Goal: Information Seeking & Learning: Learn about a topic

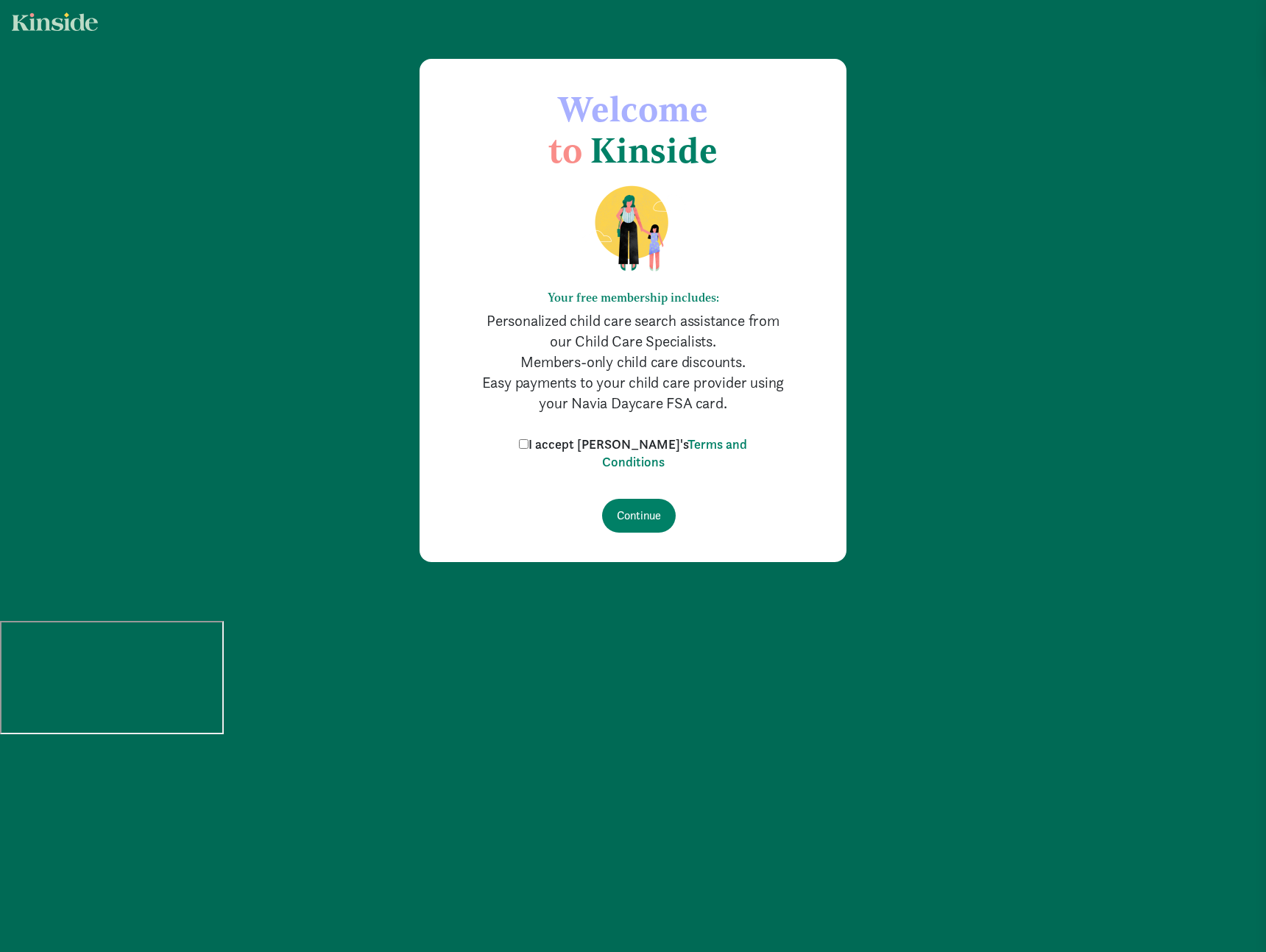
click at [556, 443] on label "I accept Kinside's Terms and Conditions" at bounding box center [633, 453] width 236 height 35
click at [529, 443] on input "I accept Kinside's Terms and Conditions" at bounding box center [523, 443] width 10 height 10
checkbox input "true"
click at [642, 519] on input "Continue" at bounding box center [639, 515] width 73 height 33
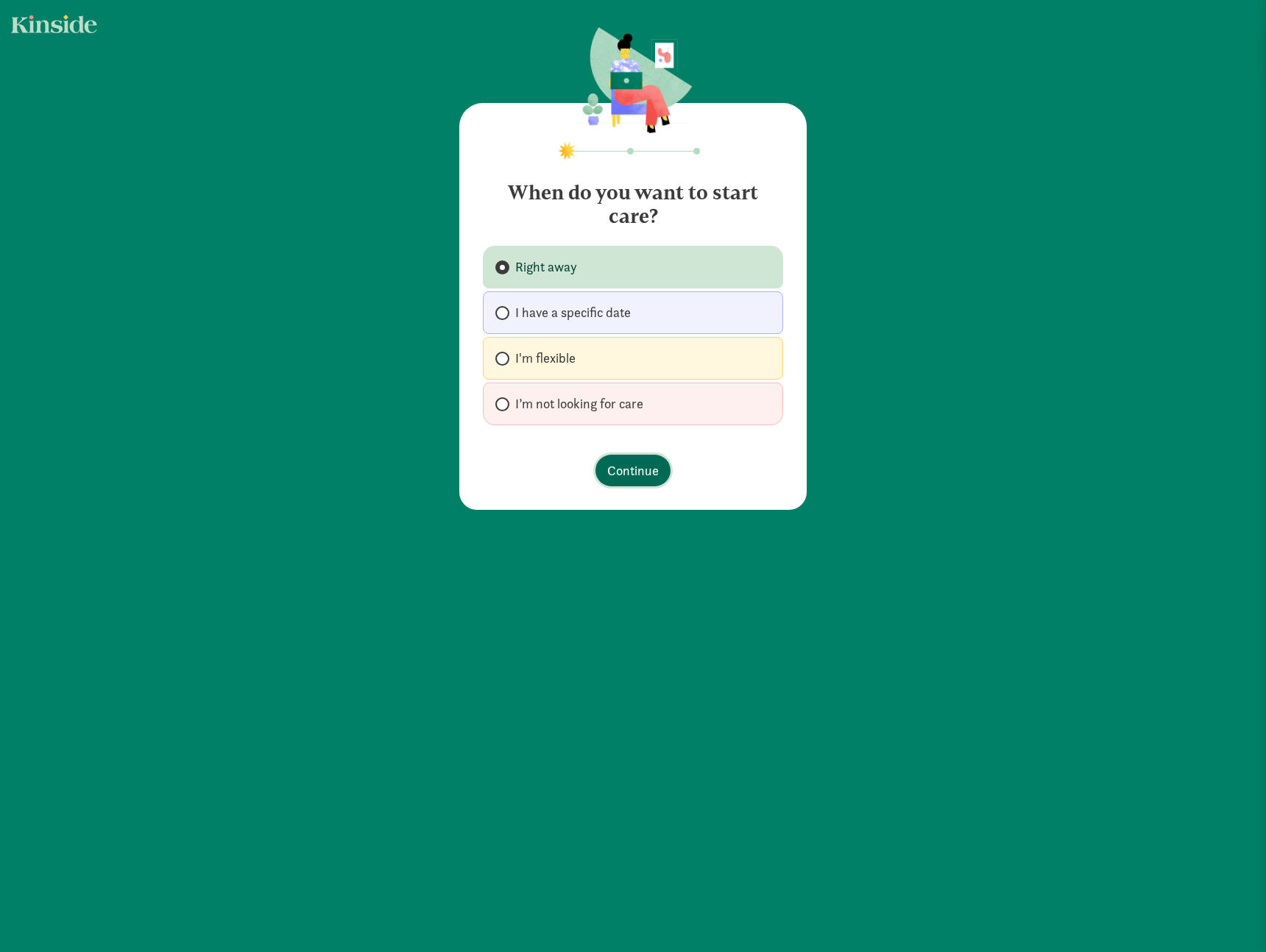
click at [607, 462] on span "Continue" at bounding box center [633, 471] width 52 height 20
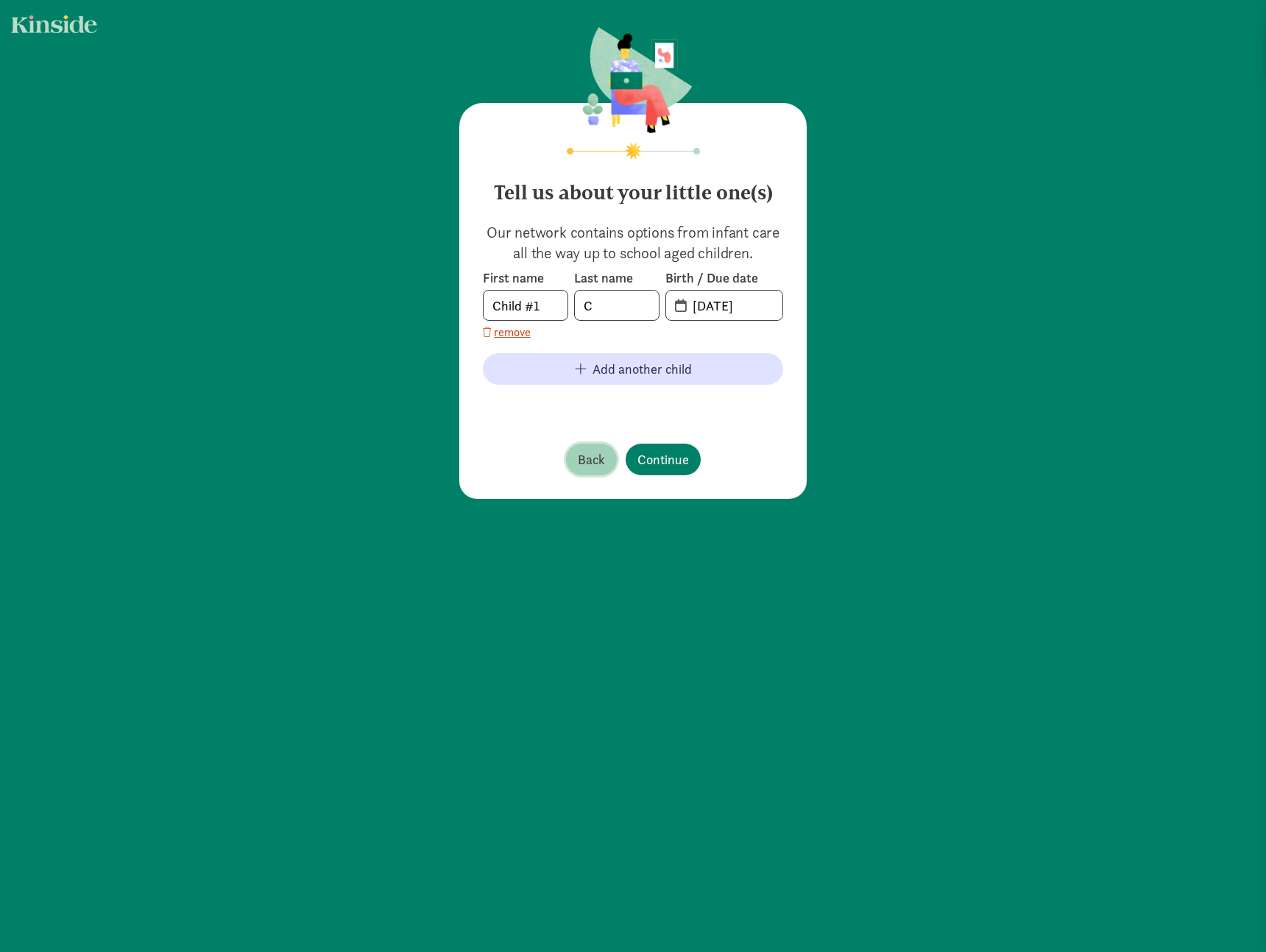
click at [600, 463] on button "Back" at bounding box center [592, 459] width 51 height 32
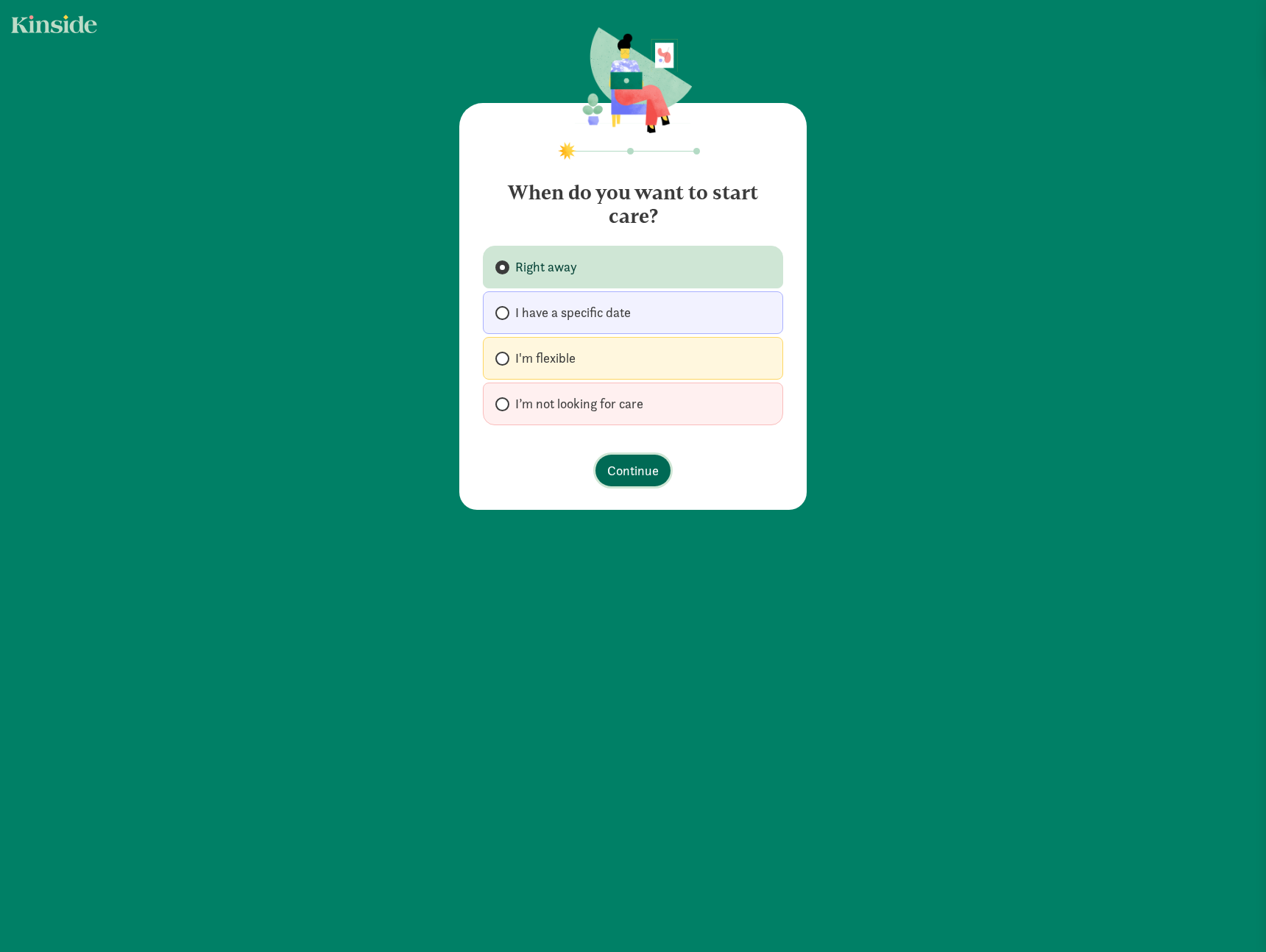
click at [618, 473] on span "Continue" at bounding box center [633, 471] width 52 height 20
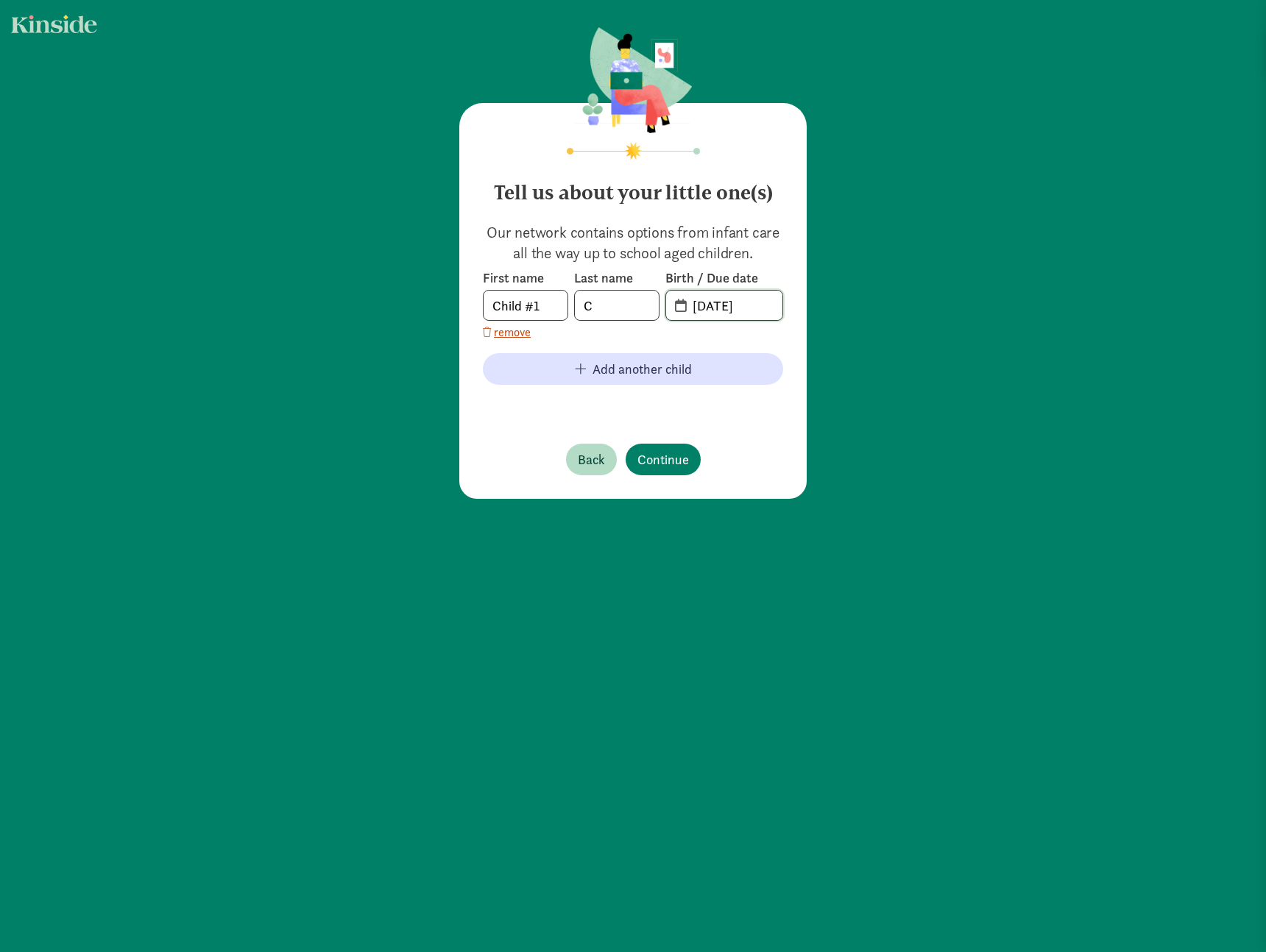
click at [743, 305] on input "[DATE]" at bounding box center [733, 305] width 98 height 30
drag, startPoint x: 662, startPoint y: 312, endPoint x: 597, endPoint y: 312, distance: 65.0
click at [597, 312] on div "First name Child #1 Last name C Birth / Due date [DATE]" at bounding box center [633, 294] width 300 height 51
type input "[DATE]"
drag, startPoint x: 548, startPoint y: 308, endPoint x: 436, endPoint y: 319, distance: 112.5
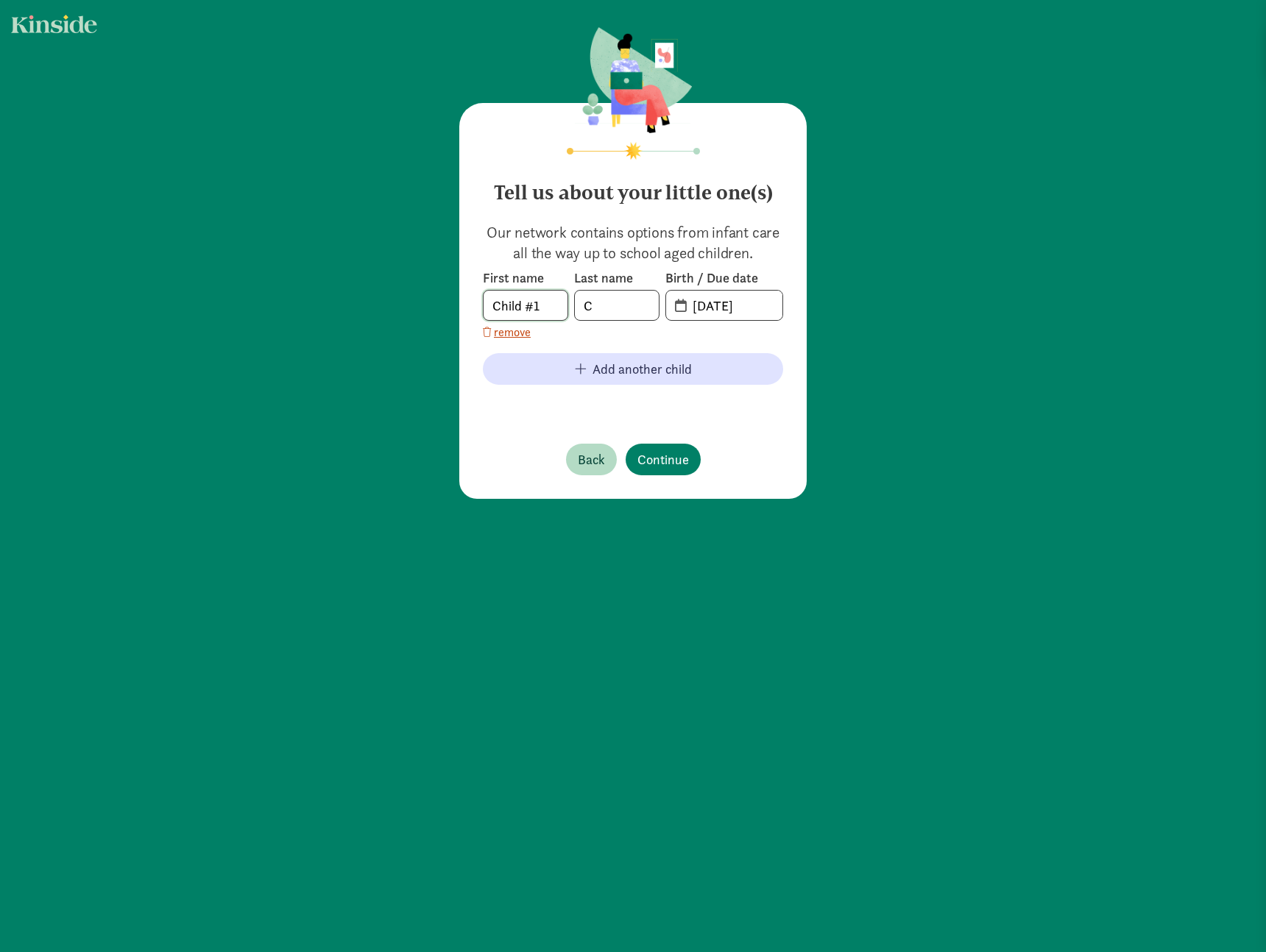
click at [435, 320] on div "Tell us about your little one(s) Our network contains options from infant care …" at bounding box center [633, 264] width 1266 height 528
type input "[PERSON_NAME]"
click at [645, 462] on span "Continue" at bounding box center [663, 460] width 52 height 20
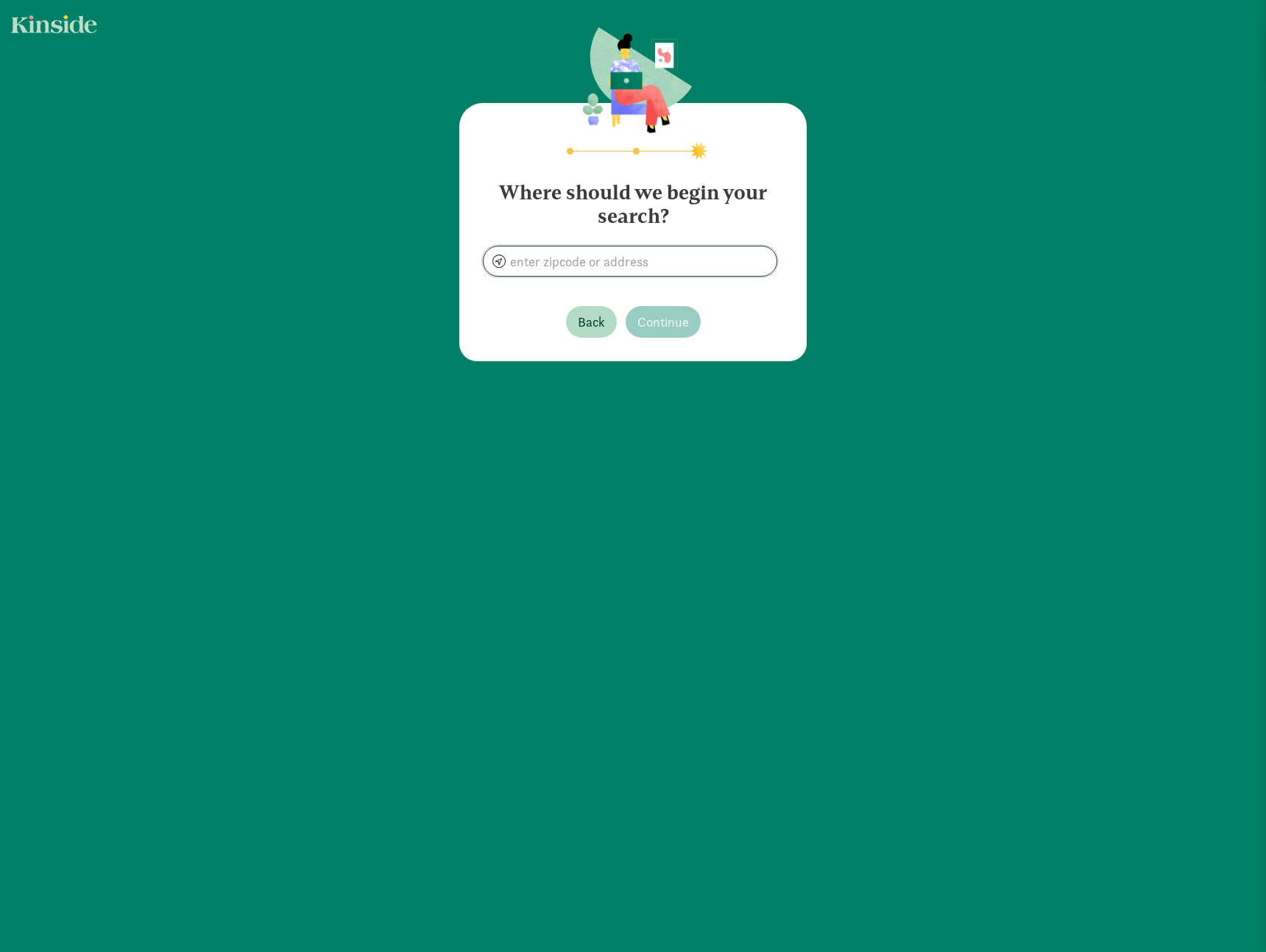
click at [645, 259] on input at bounding box center [630, 261] width 293 height 30
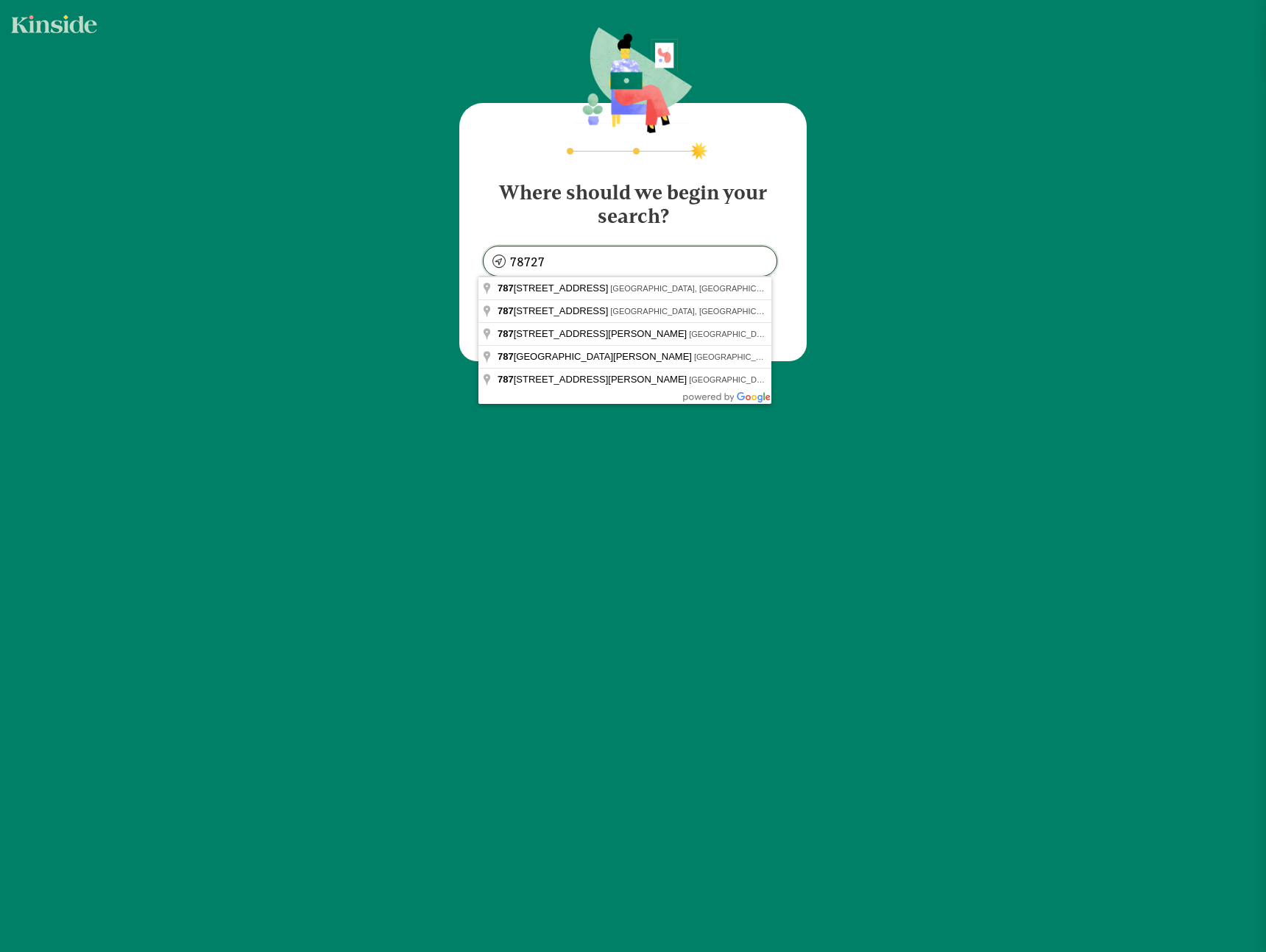
type input "[GEOGRAPHIC_DATA], [GEOGRAPHIC_DATA]"
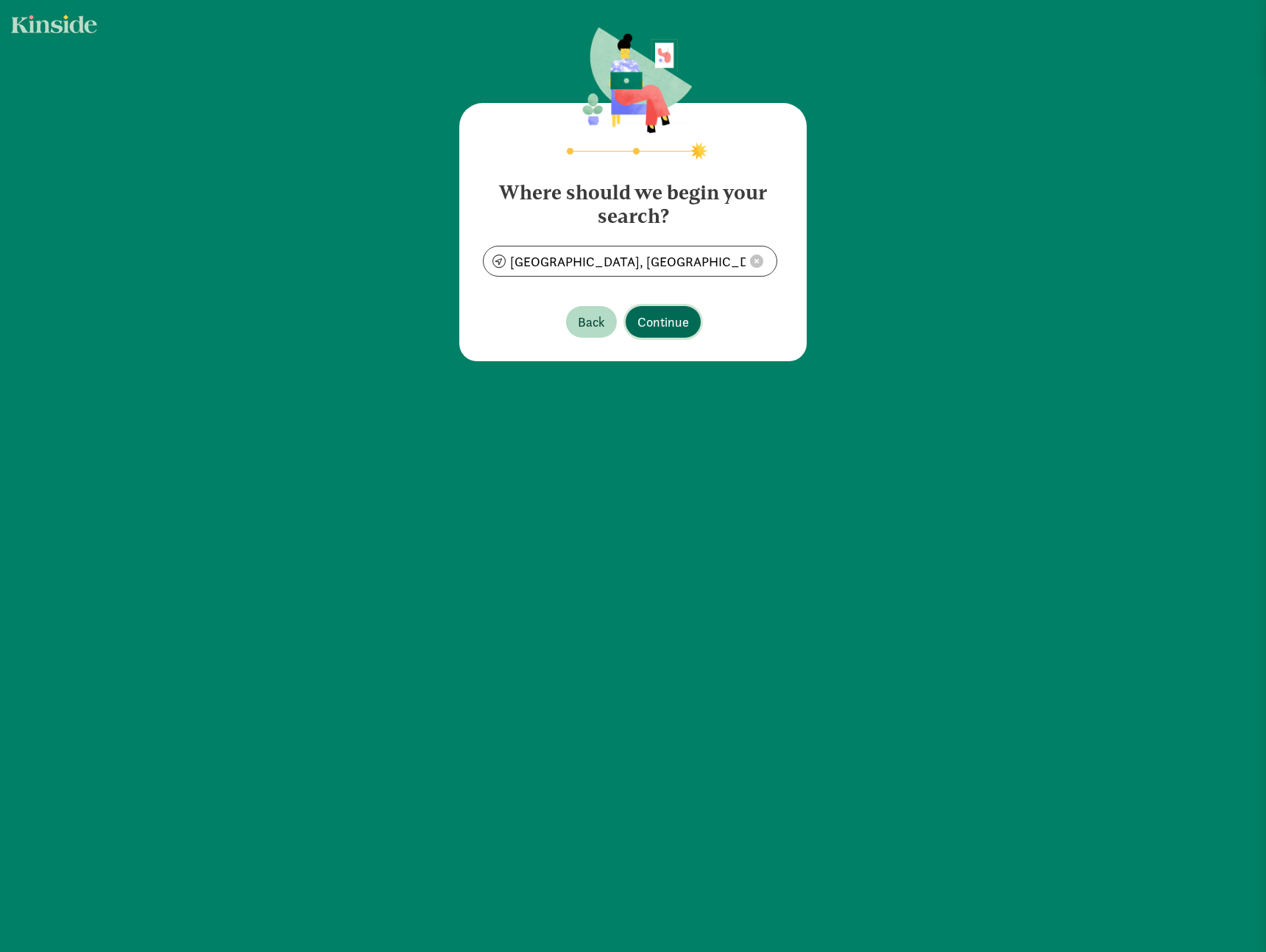
click at [679, 324] on span "Continue" at bounding box center [663, 322] width 52 height 20
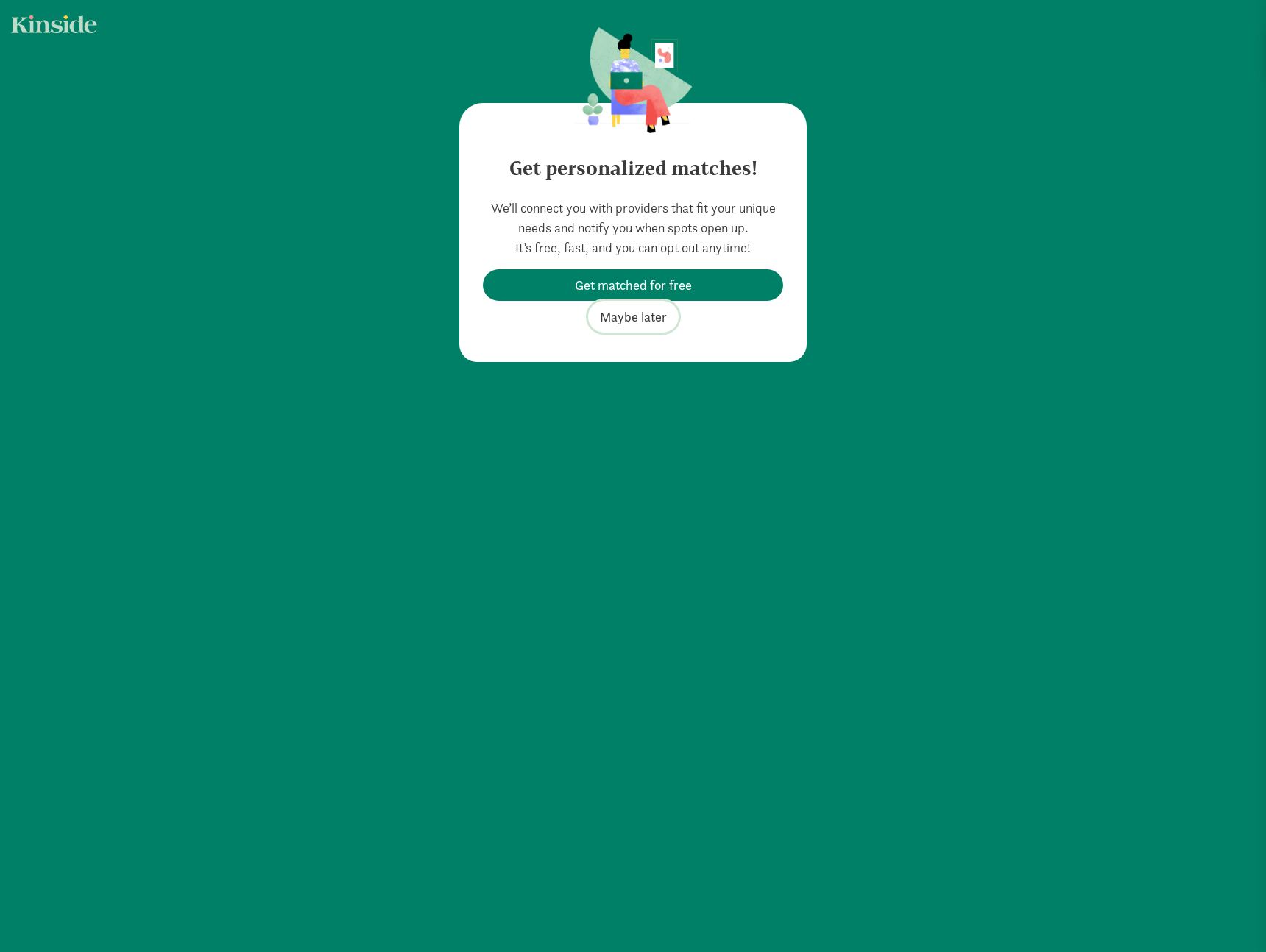
click at [636, 319] on span "Maybe later" at bounding box center [633, 317] width 67 height 20
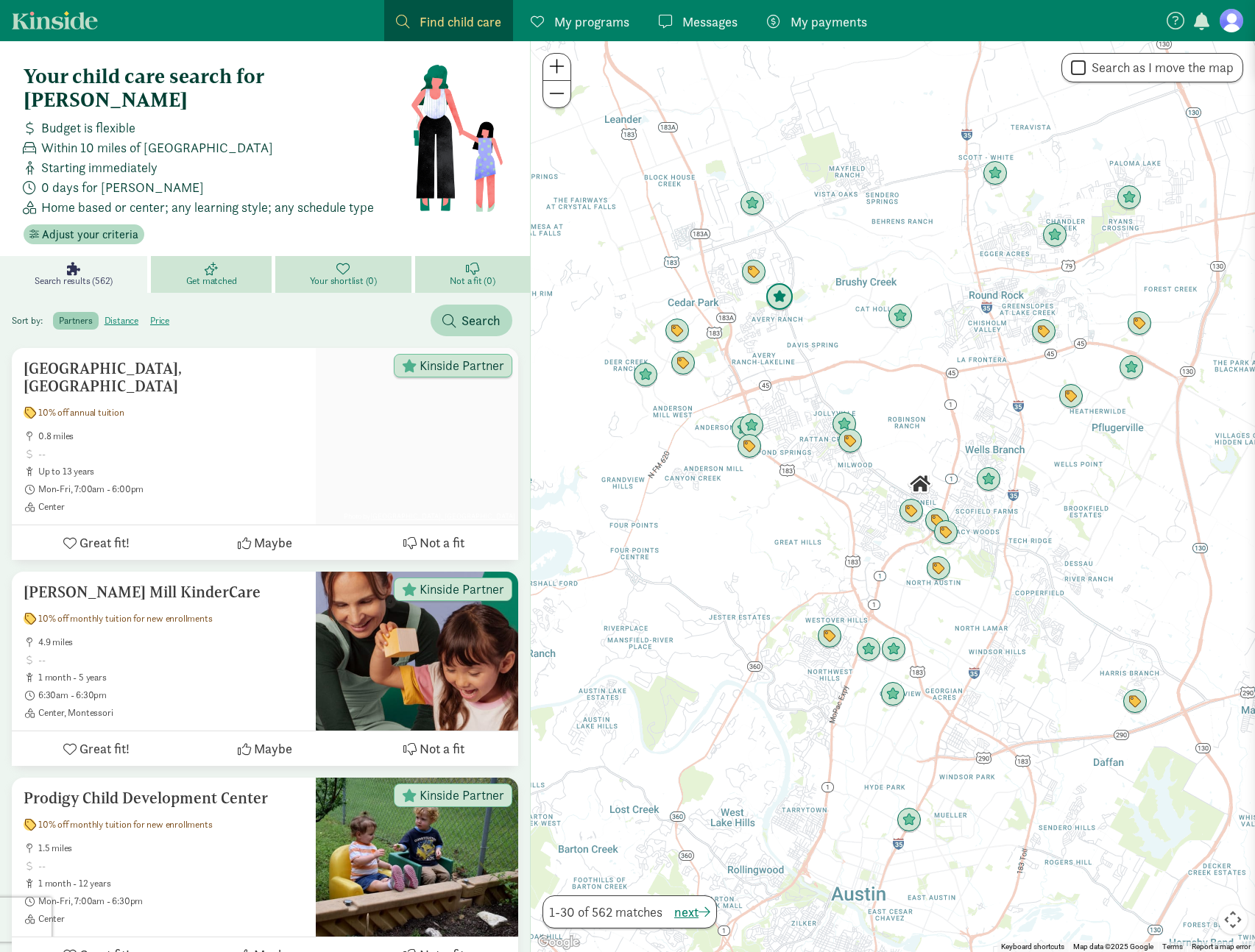
click at [783, 304] on img "Click to see details" at bounding box center [779, 297] width 28 height 28
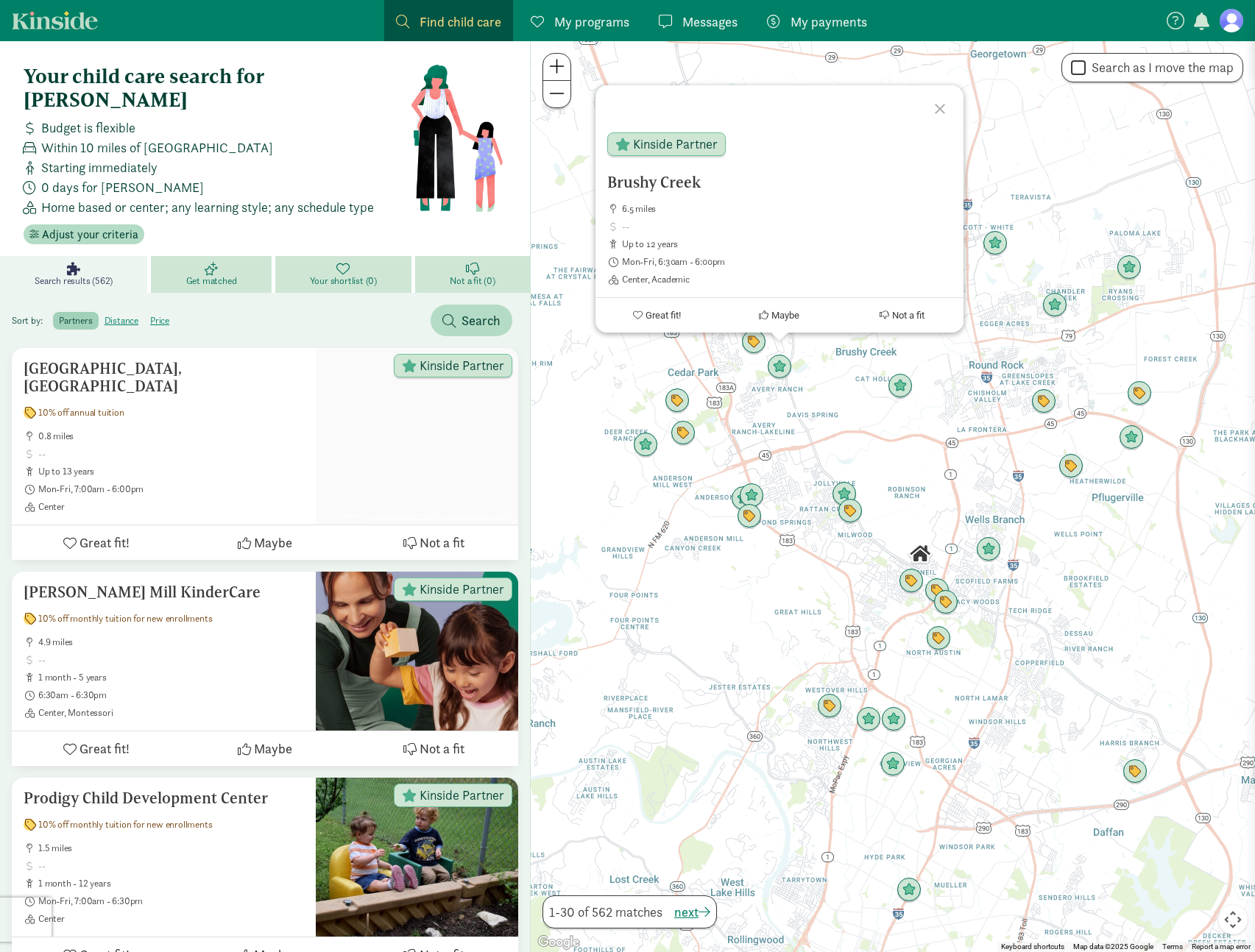
click at [807, 372] on div "Brushy Creek 6.5 miles up to 12 years Mon-Fri, 6:30am - 6:00pm Center, Academic…" at bounding box center [893, 497] width 725 height 911
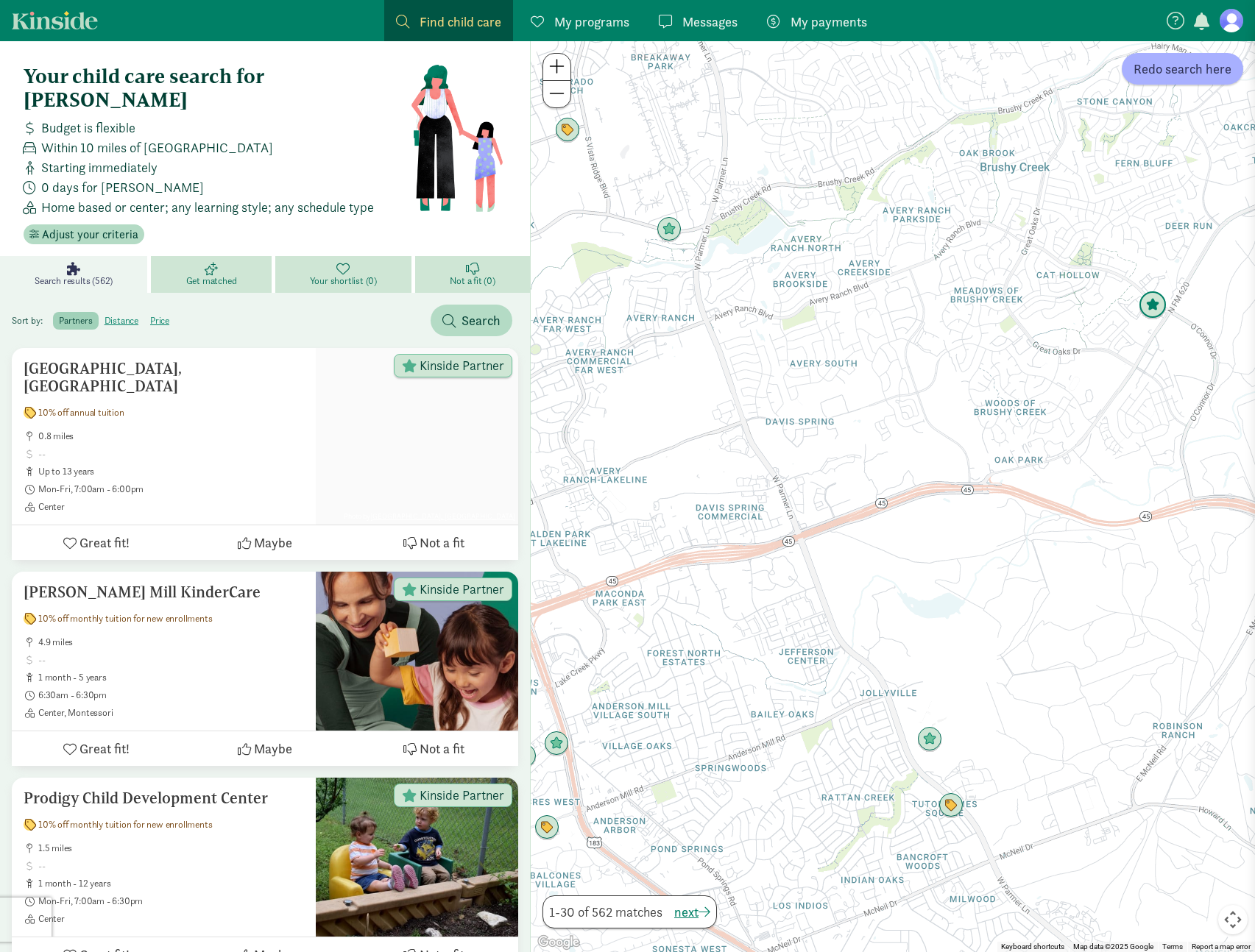
click at [1152, 303] on img "Click to see details" at bounding box center [1153, 305] width 28 height 28
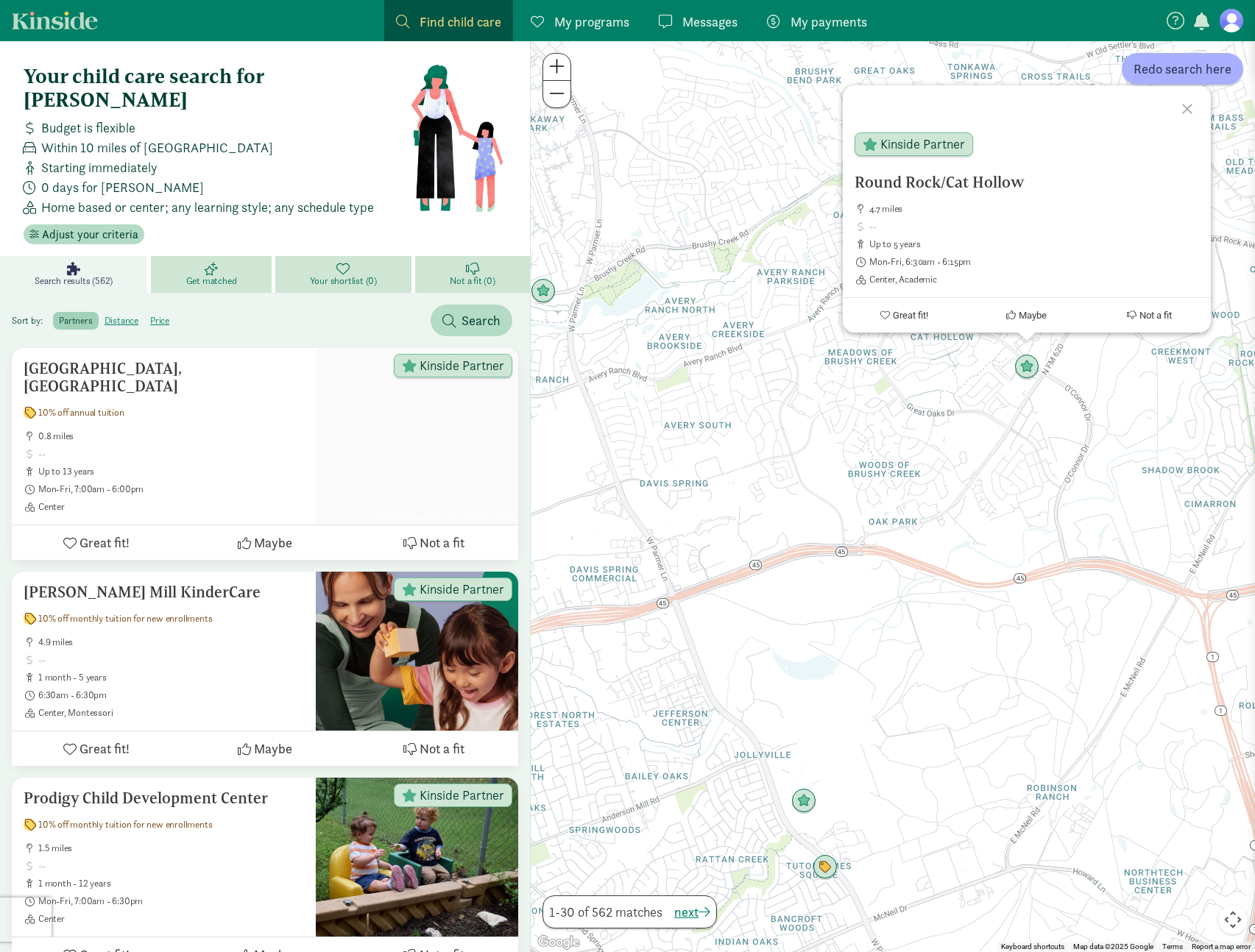
click at [769, 350] on div "To navigate, press the arrow keys. [GEOGRAPHIC_DATA]/[GEOGRAPHIC_DATA] 4.7 mile…" at bounding box center [893, 497] width 725 height 911
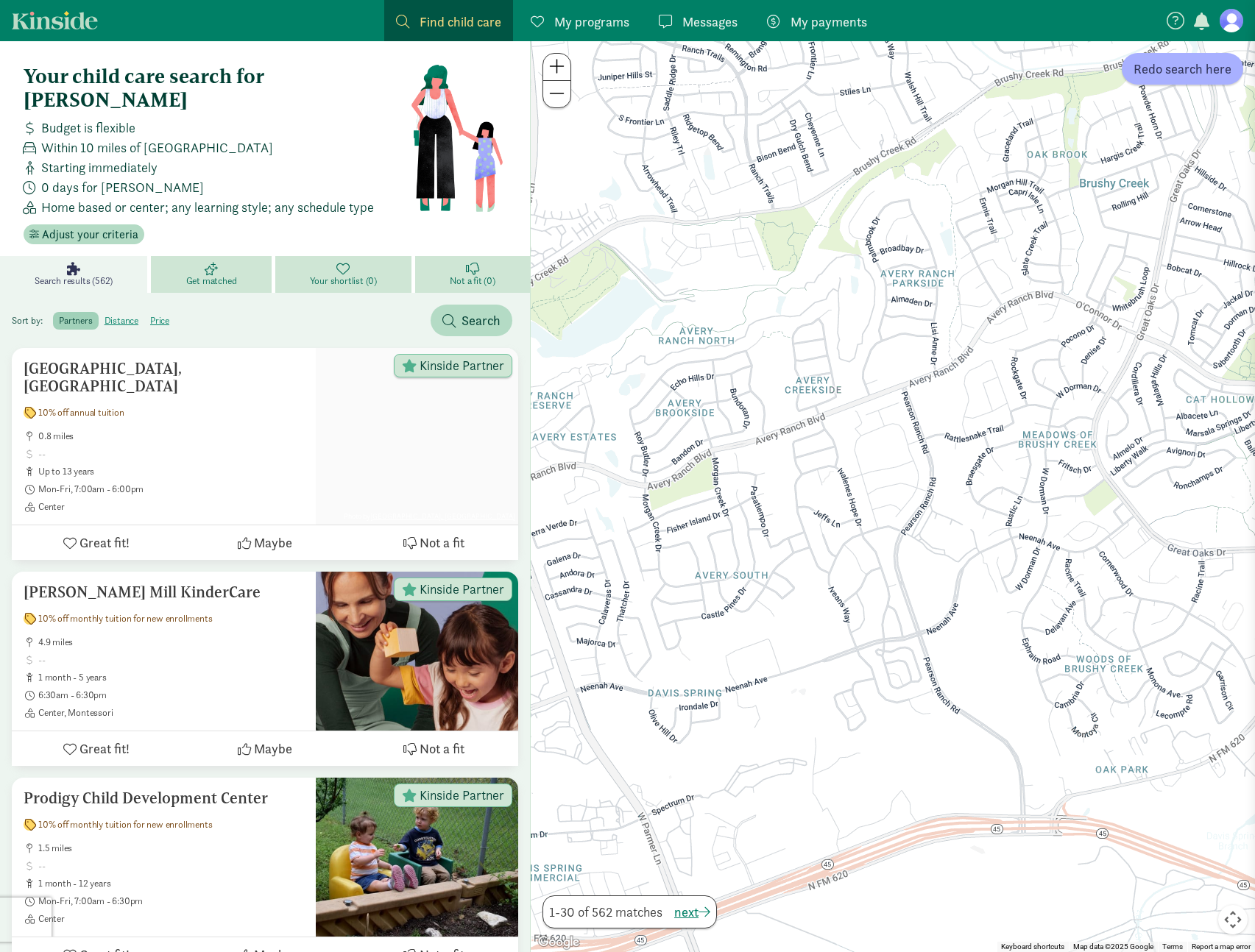
drag, startPoint x: 785, startPoint y: 334, endPoint x: 907, endPoint y: 434, distance: 157.7
click at [906, 434] on div at bounding box center [893, 497] width 725 height 911
